Goal: Communication & Community: Answer question/provide support

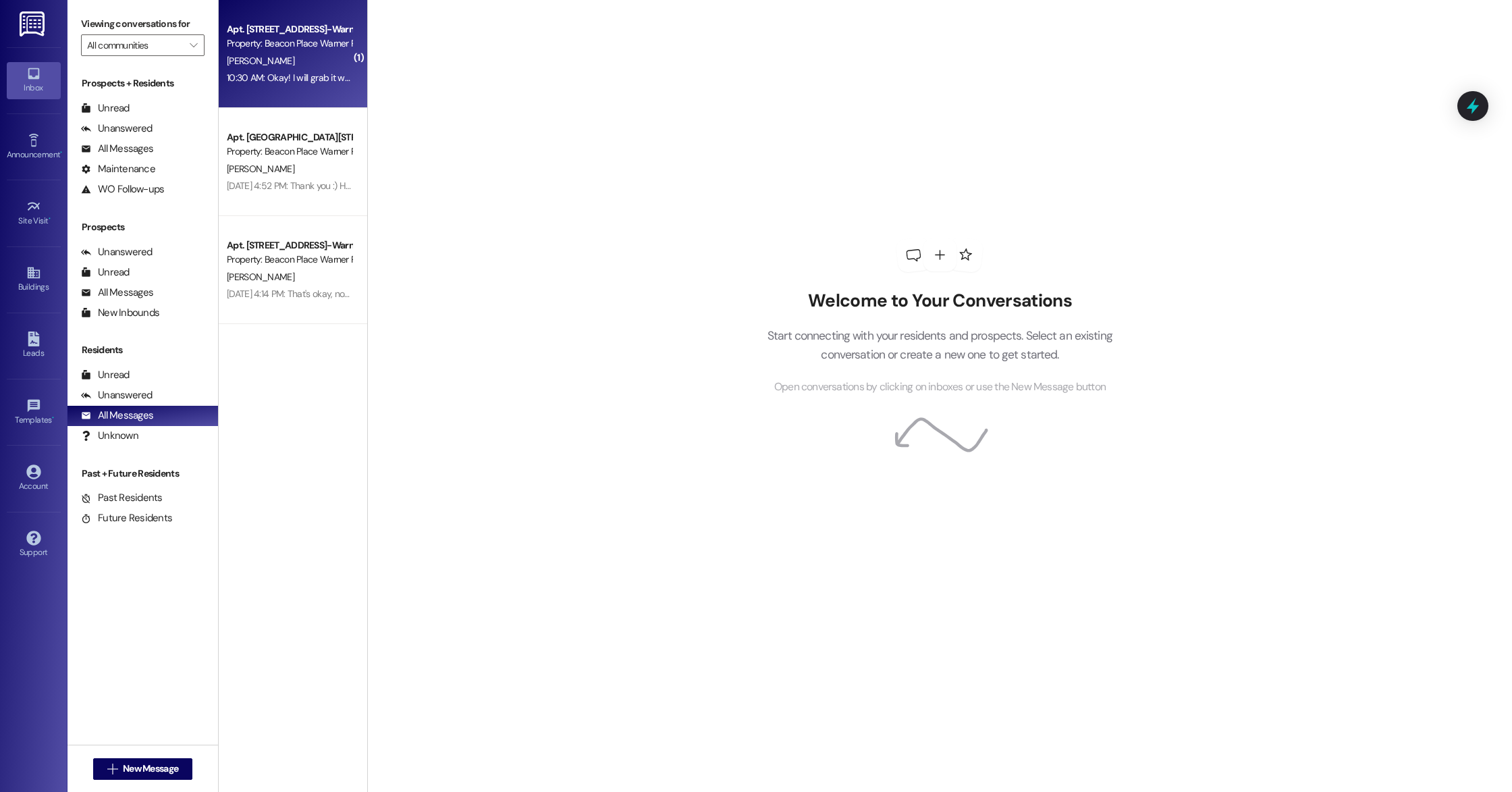
click at [253, 64] on div "[PERSON_NAME]" at bounding box center [289, 61] width 127 height 17
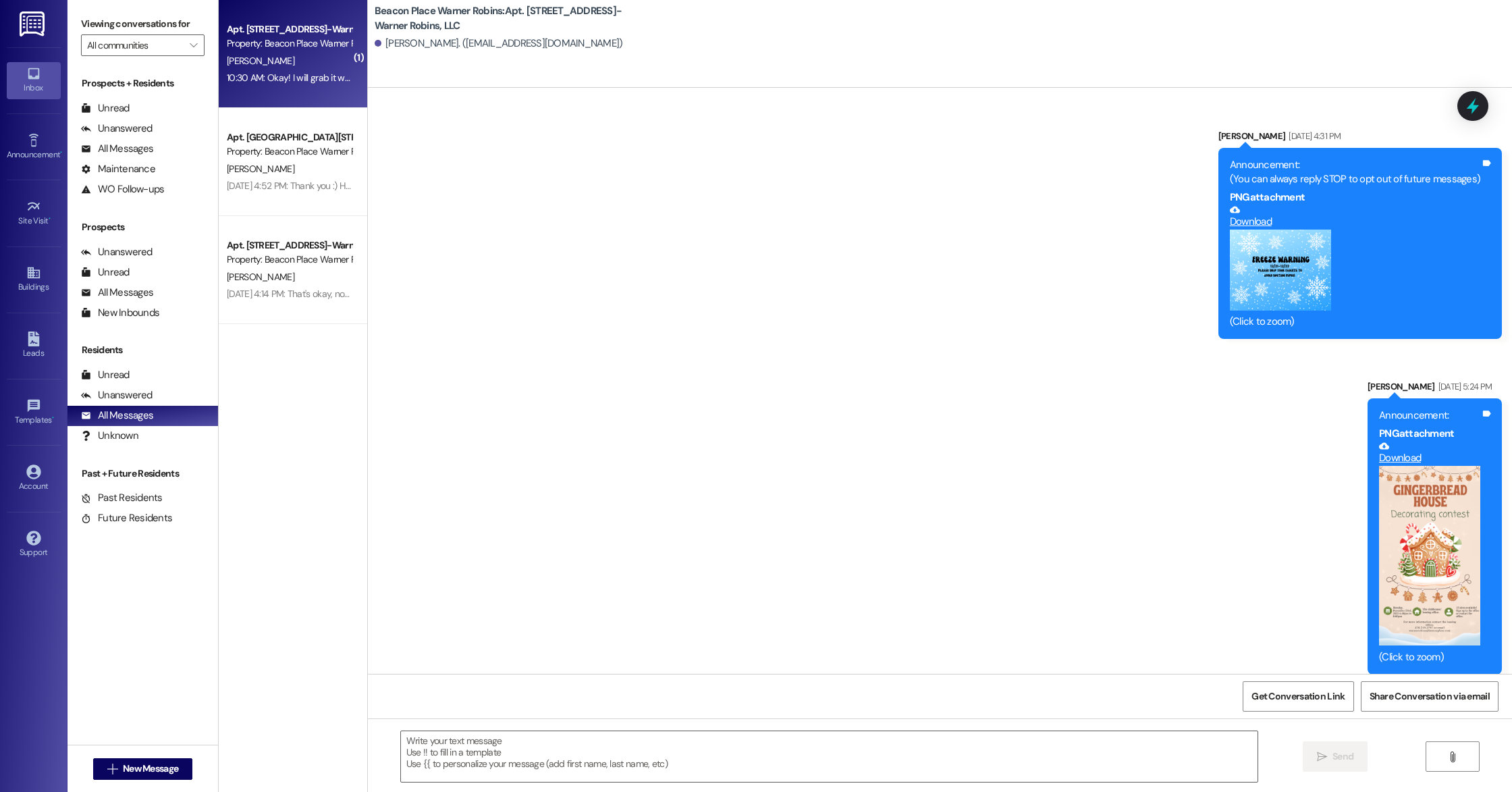
scroll to position [3031, 0]
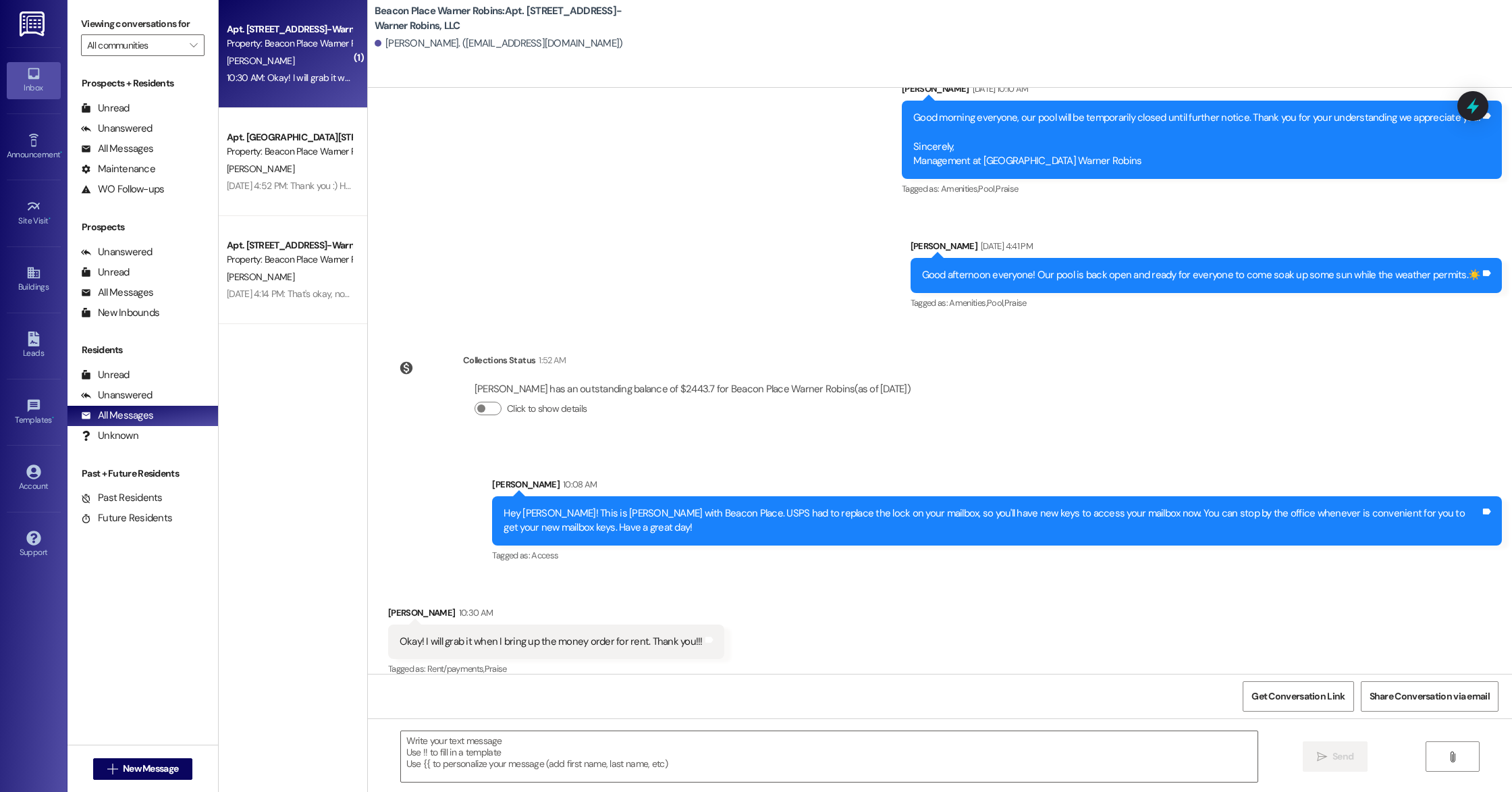
click at [581, 625] on div "Okay! I will grab it when I bring up the money order for rent. Thank you!!! Tag…" at bounding box center [556, 641] width 336 height 35
click at [578, 634] on div "Okay! I will grab it when I bring up the money order for rent. Thank you!!!" at bounding box center [552, 641] width 303 height 14
click at [670, 634] on div "Okay! I will grab it when I bring up the money order for rent. Thank you!!!" at bounding box center [552, 641] width 303 height 14
click at [704, 631] on div "Okay! I will grab it when I bring up the money order for rent. Thank you!!! Tag…" at bounding box center [556, 641] width 336 height 35
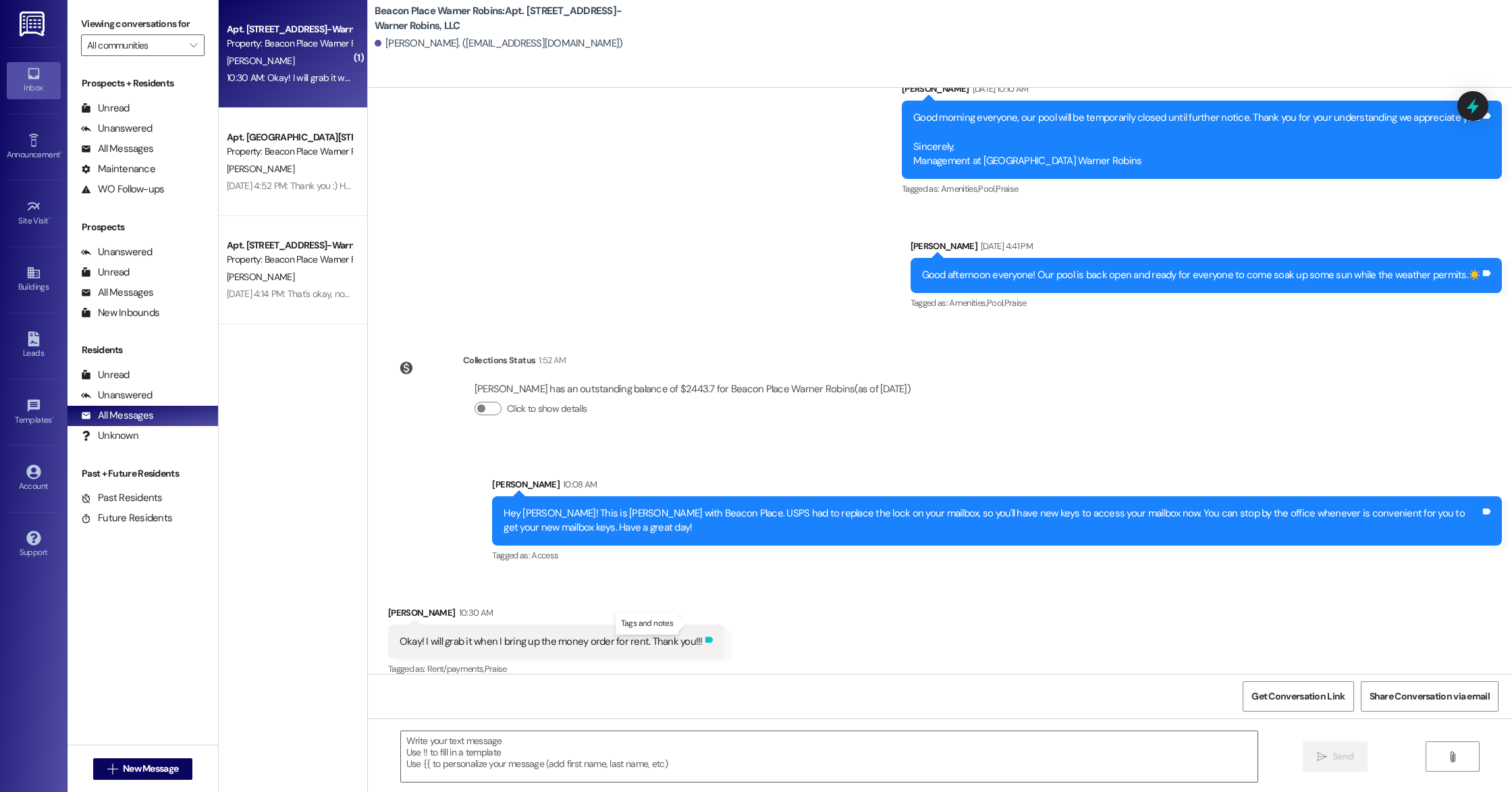
click at [704, 634] on icon at bounding box center [708, 639] width 10 height 10
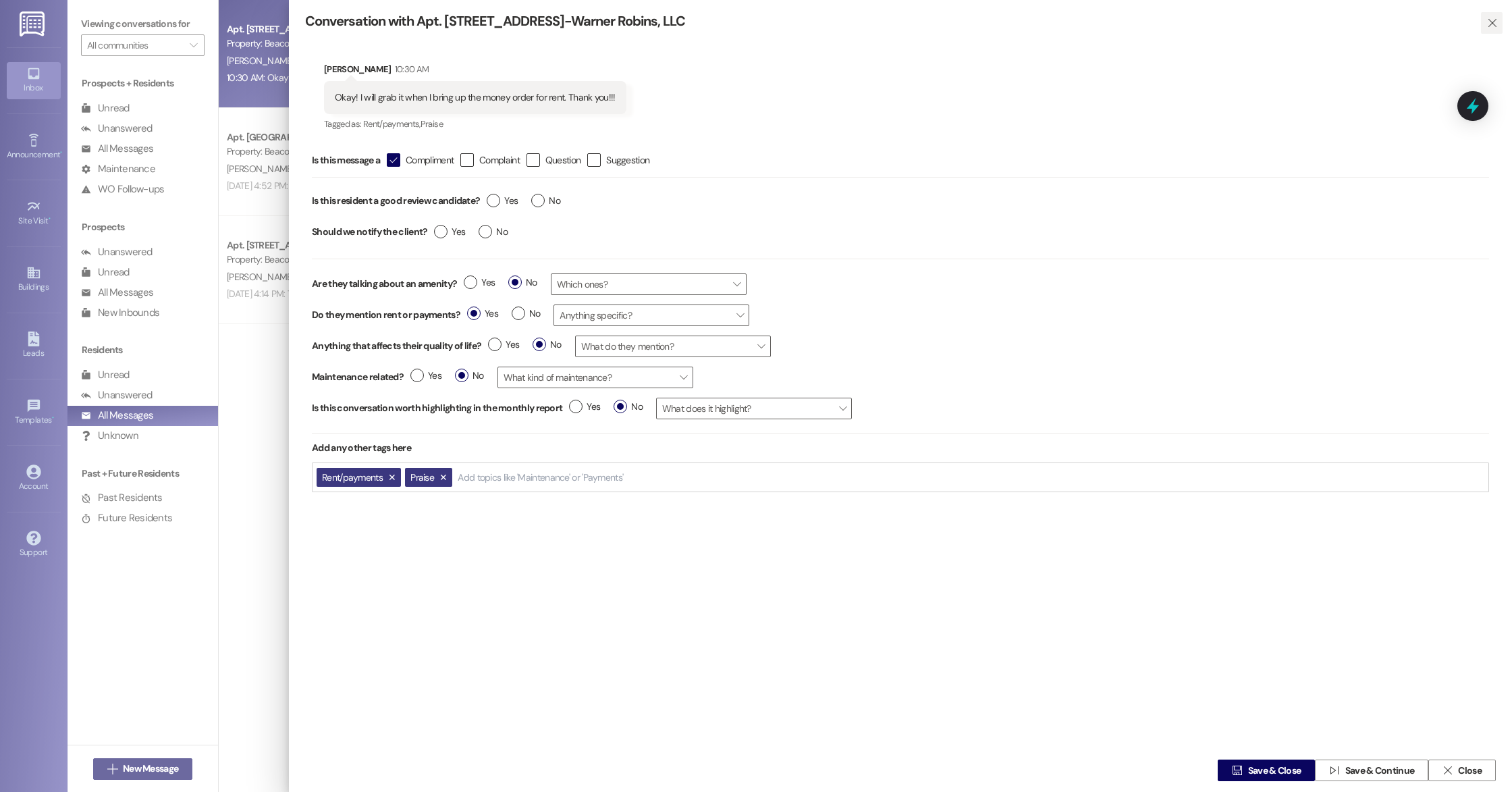
click at [1497, 27] on span "" at bounding box center [1492, 23] width 15 height 21
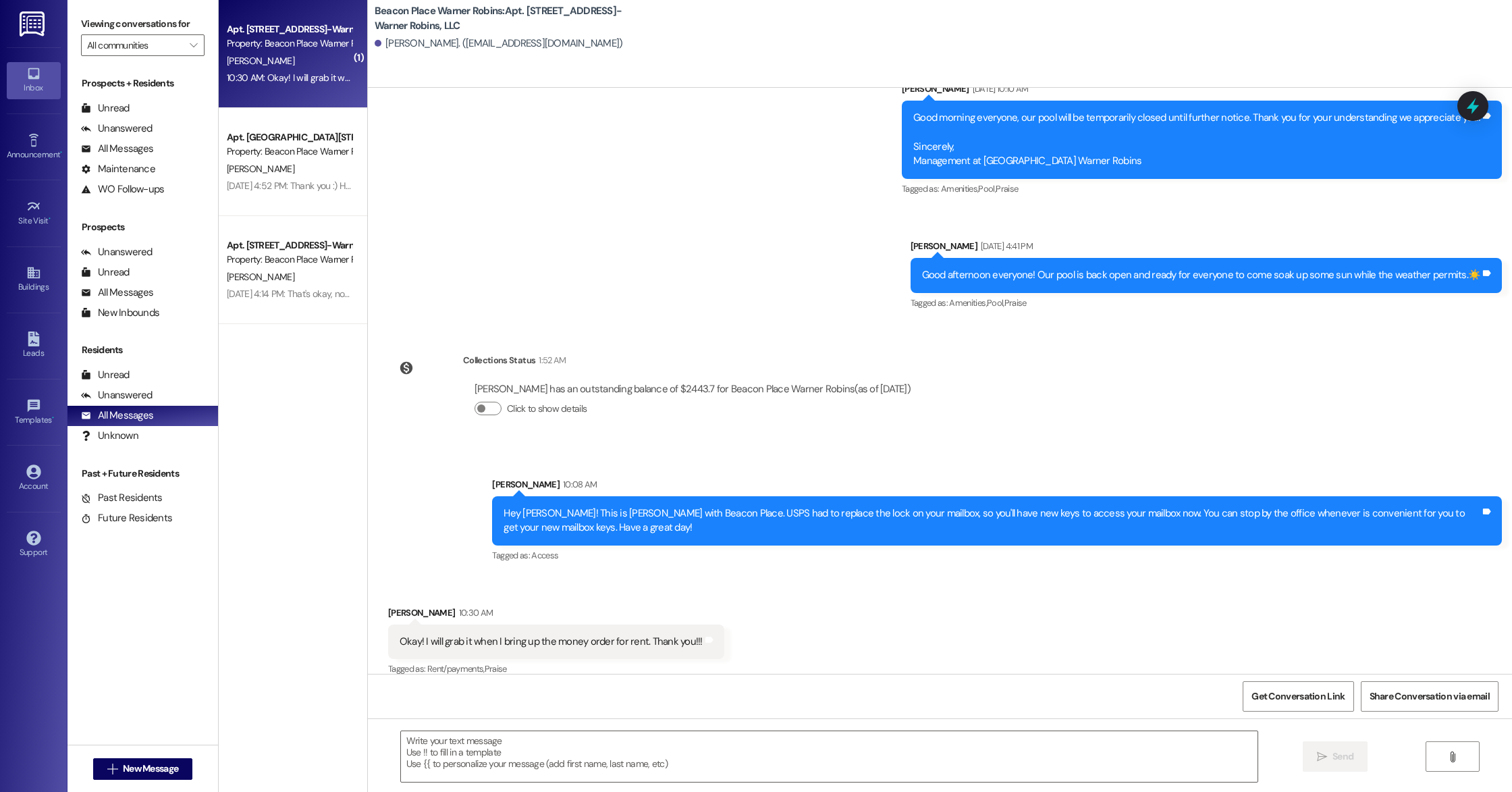
scroll to position [3030, 0]
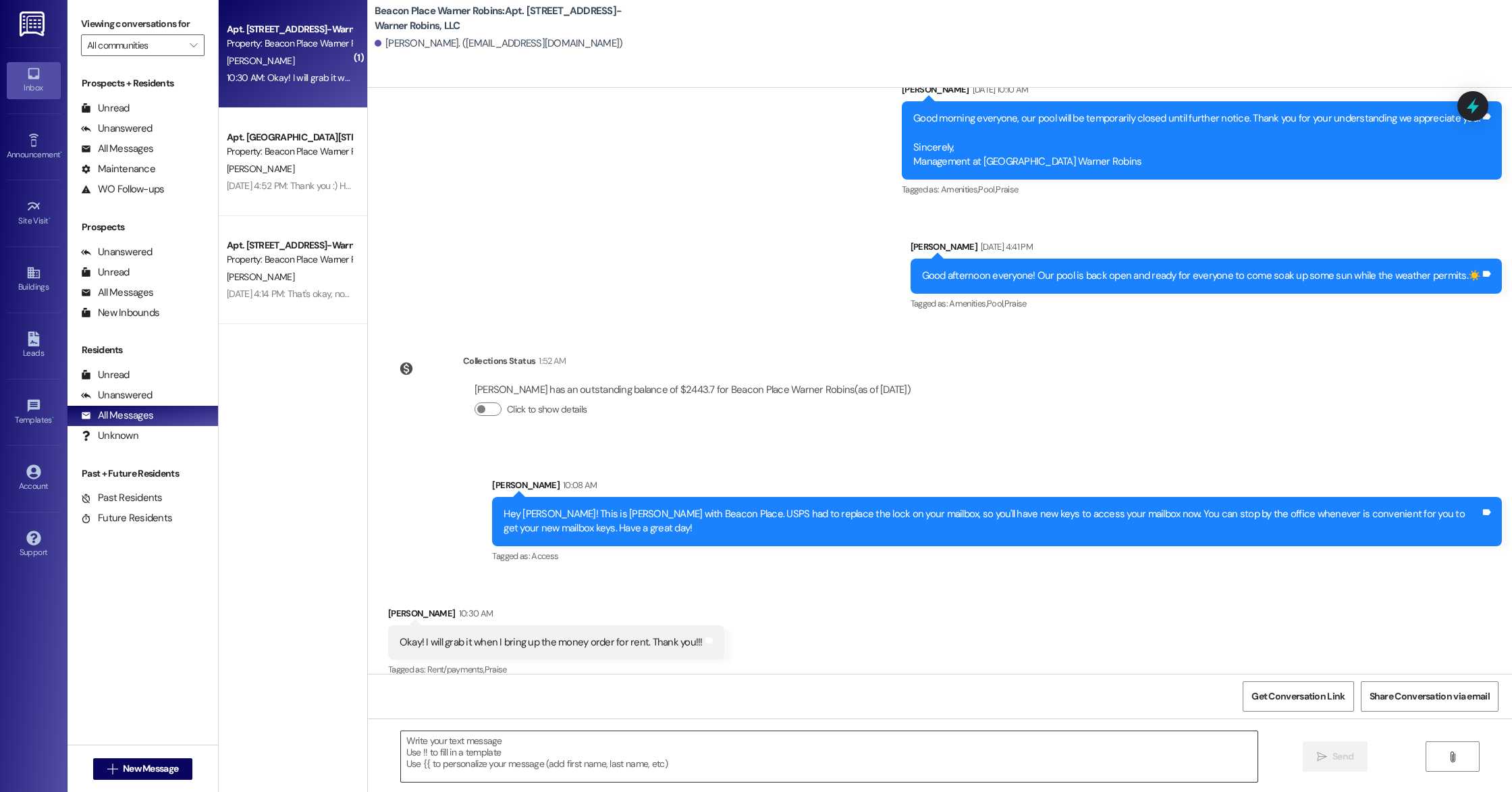
click at [798, 765] on textarea at bounding box center [830, 756] width 857 height 51
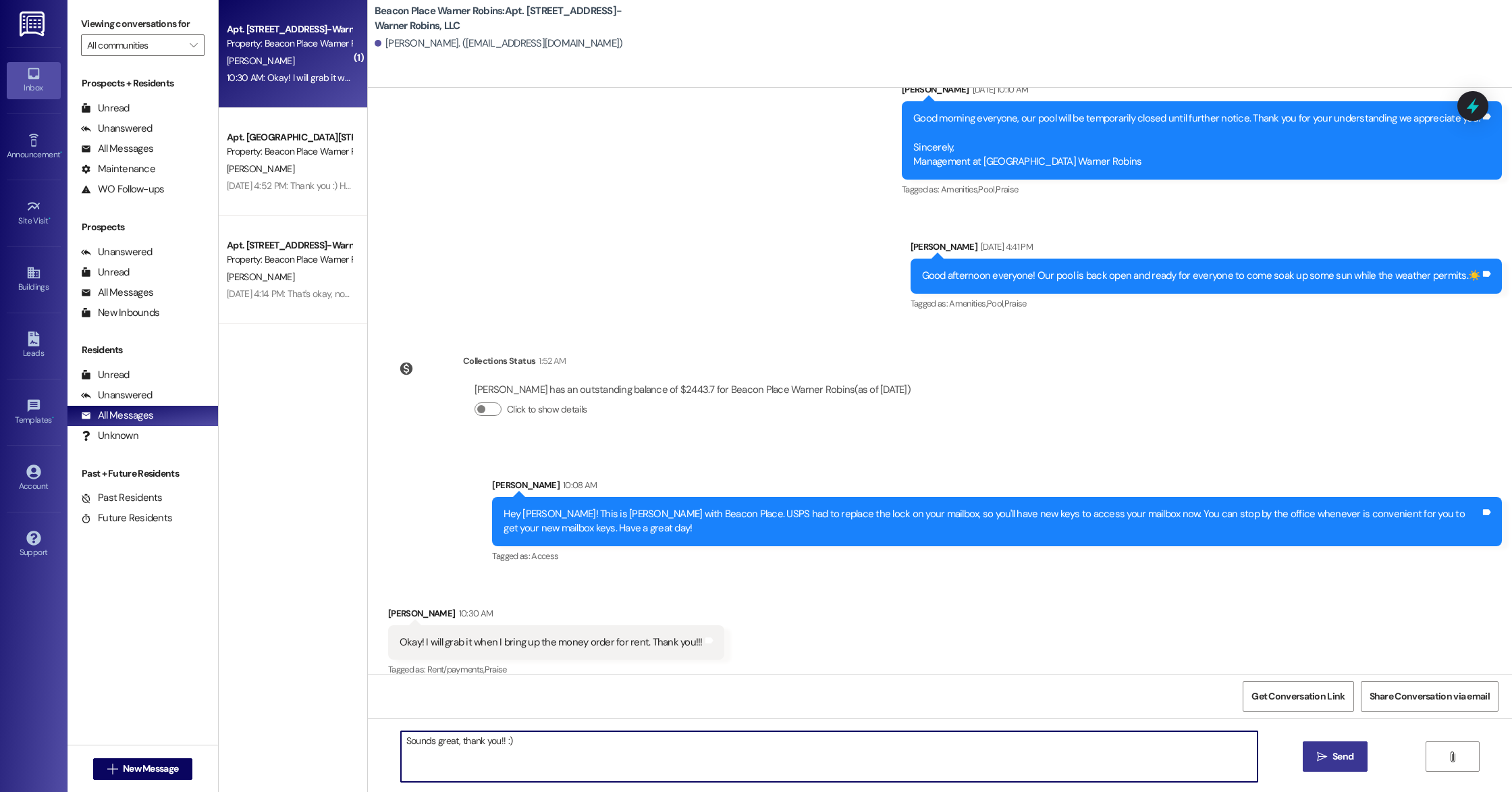
type textarea "Sounds great, thank you!! :)"
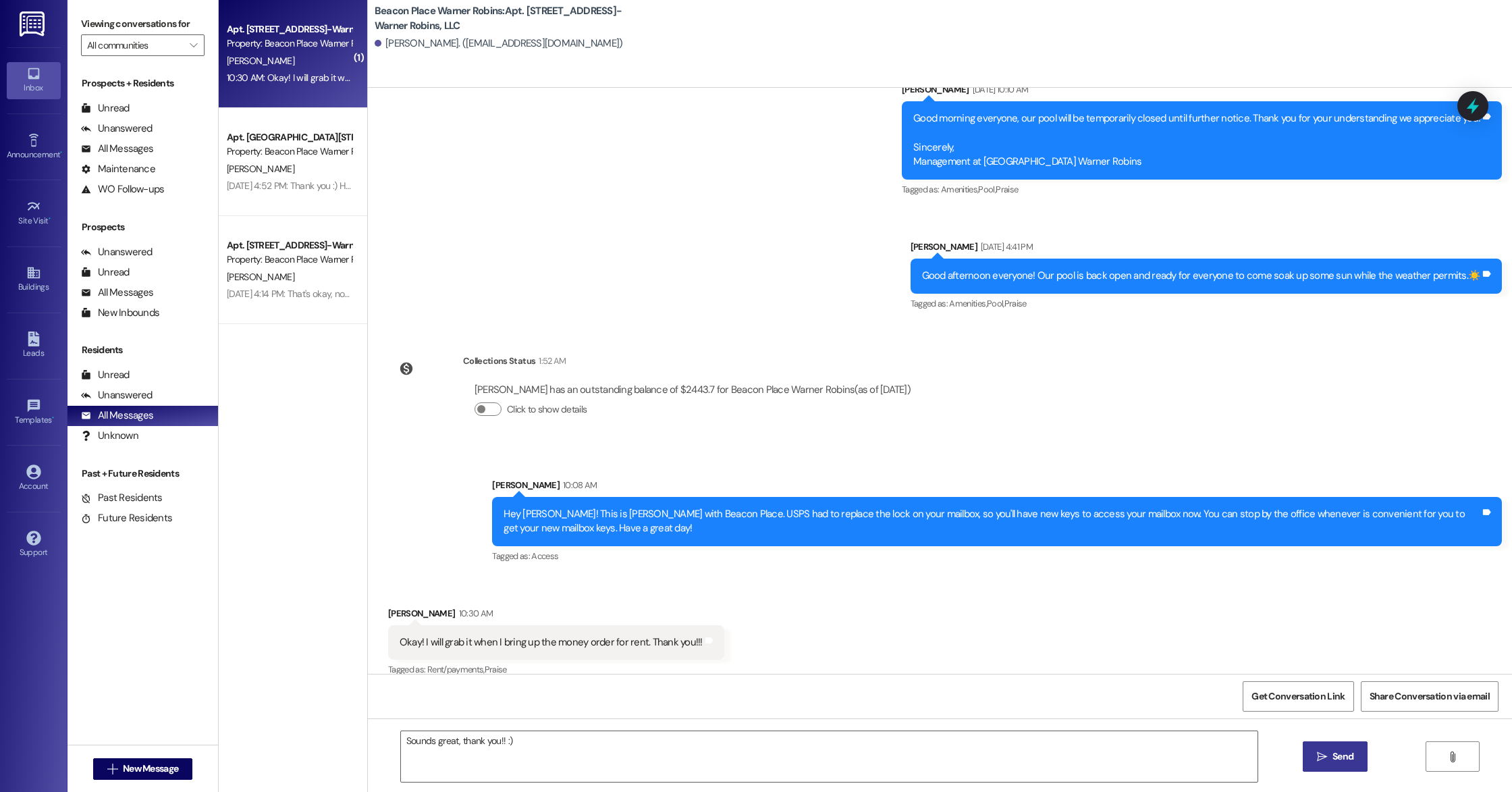
click at [1353, 755] on span "Send" at bounding box center [1344, 756] width 27 height 14
